Goal: Task Accomplishment & Management: Complete application form

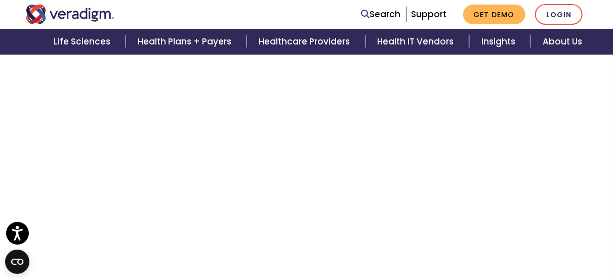
scroll to position [277, 0]
click at [544, 20] on link "Login" at bounding box center [559, 14] width 48 height 21
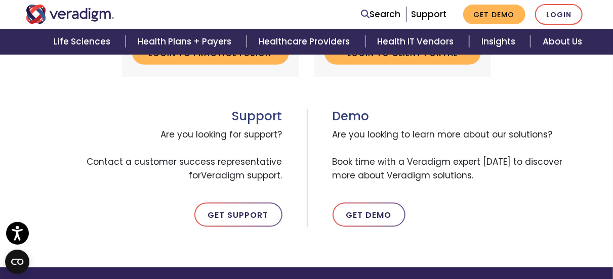
scroll to position [744, 0]
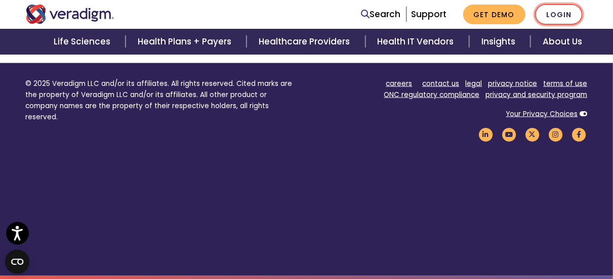
click at [561, 12] on link "Login" at bounding box center [559, 14] width 48 height 21
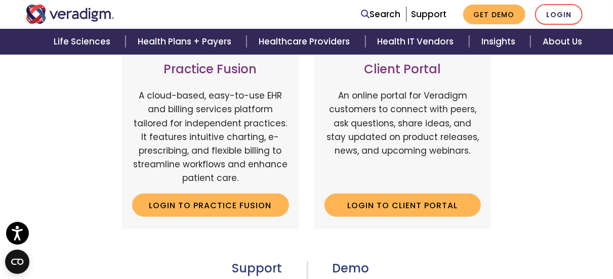
scroll to position [204, 0]
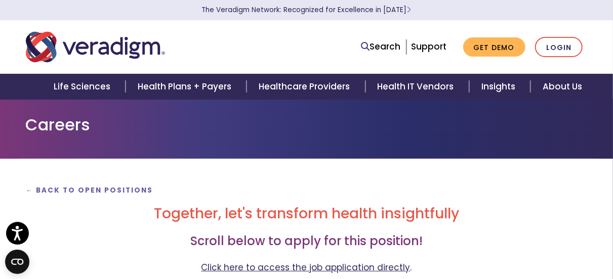
click at [350, 268] on link "Click here to access the job application directly" at bounding box center [305, 268] width 209 height 12
